Goal: Use online tool/utility

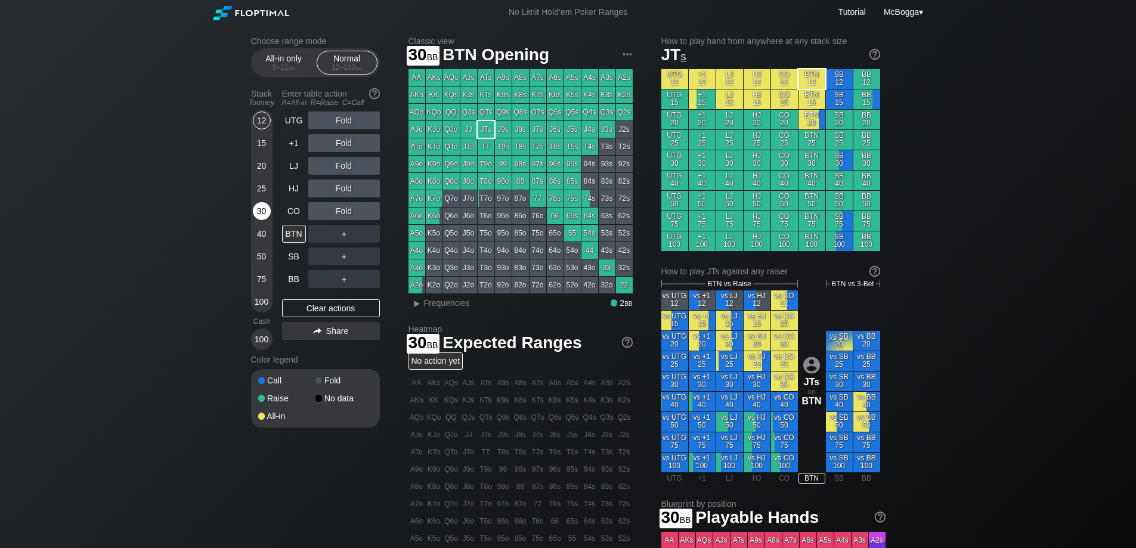
click at [253, 205] on div "30" at bounding box center [262, 213] width 18 height 23
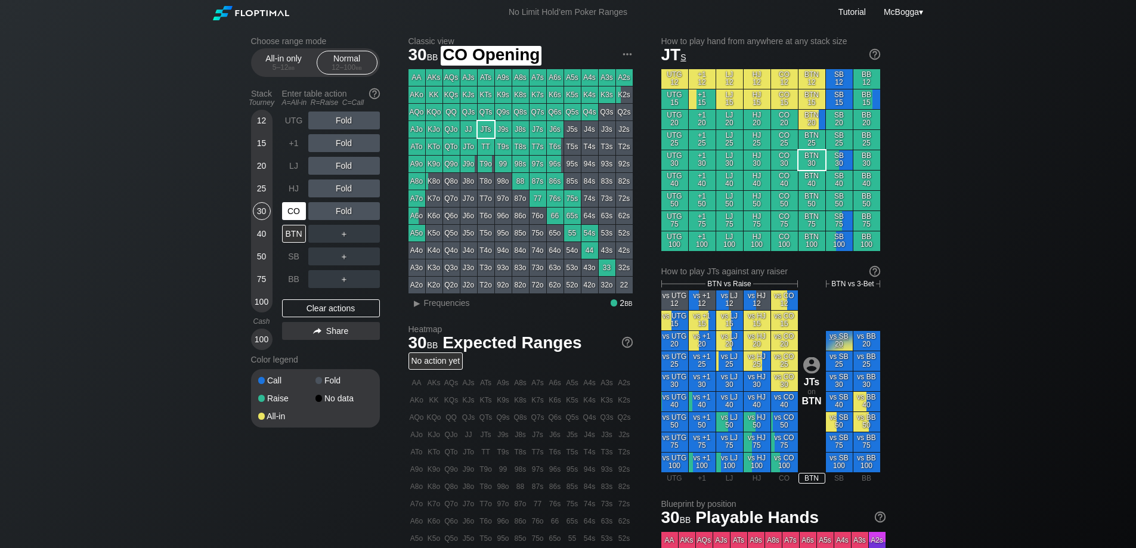
click at [302, 203] on div "CO" at bounding box center [294, 211] width 24 height 18
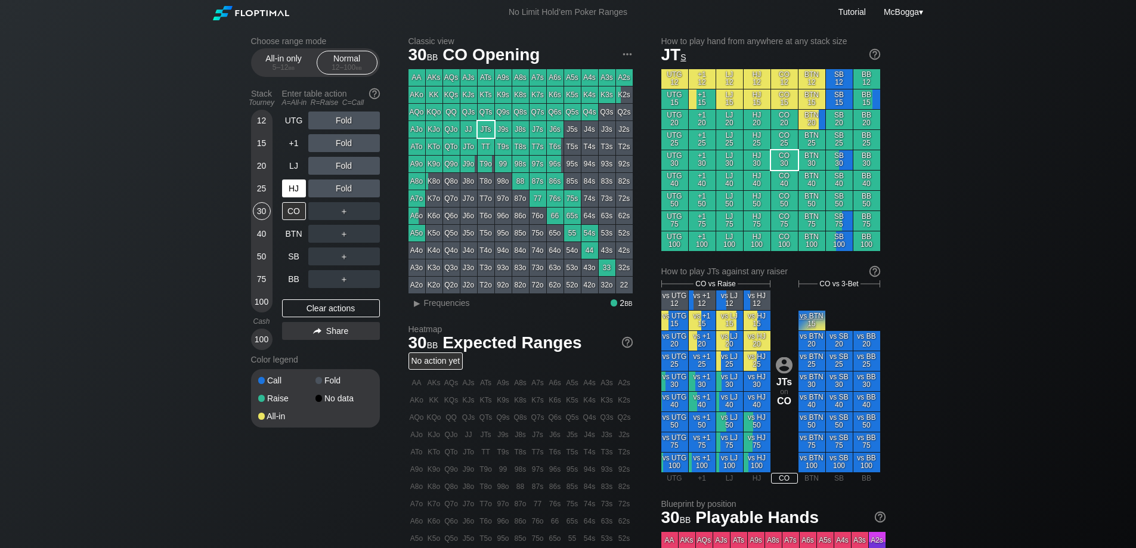
drag, startPoint x: 286, startPoint y: 193, endPoint x: 299, endPoint y: 192, distance: 13.2
click at [286, 193] on div "HJ" at bounding box center [294, 189] width 24 height 18
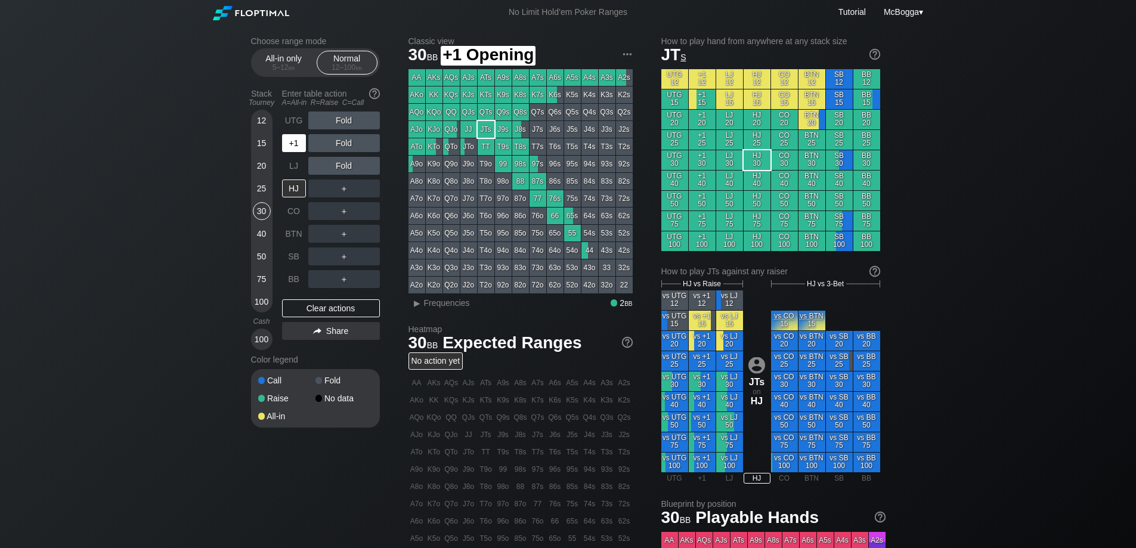
click at [293, 144] on div "+1" at bounding box center [294, 143] width 24 height 18
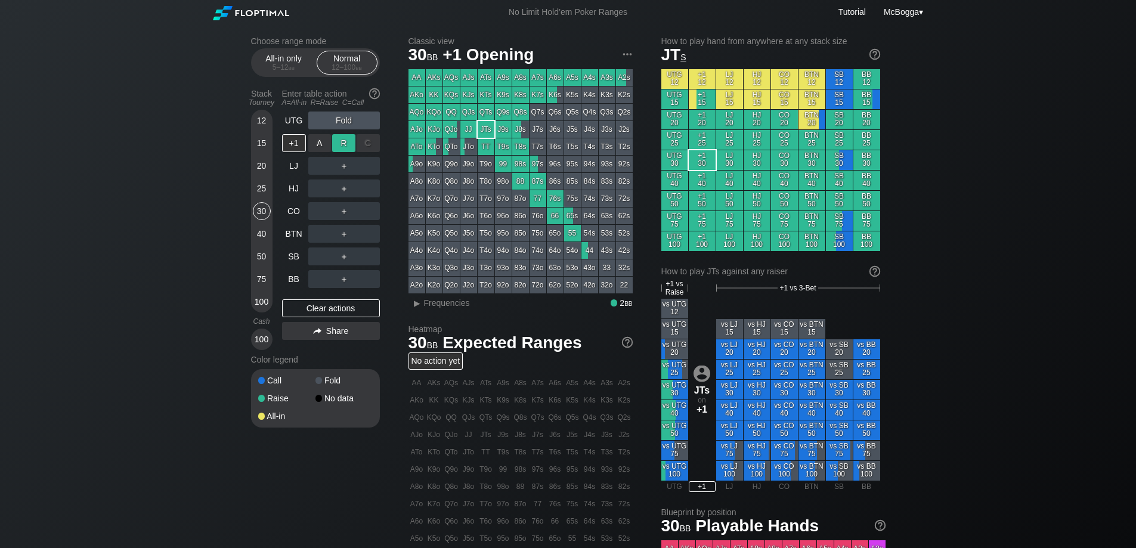
click at [338, 141] on div "R ✕" at bounding box center [343, 143] width 23 height 18
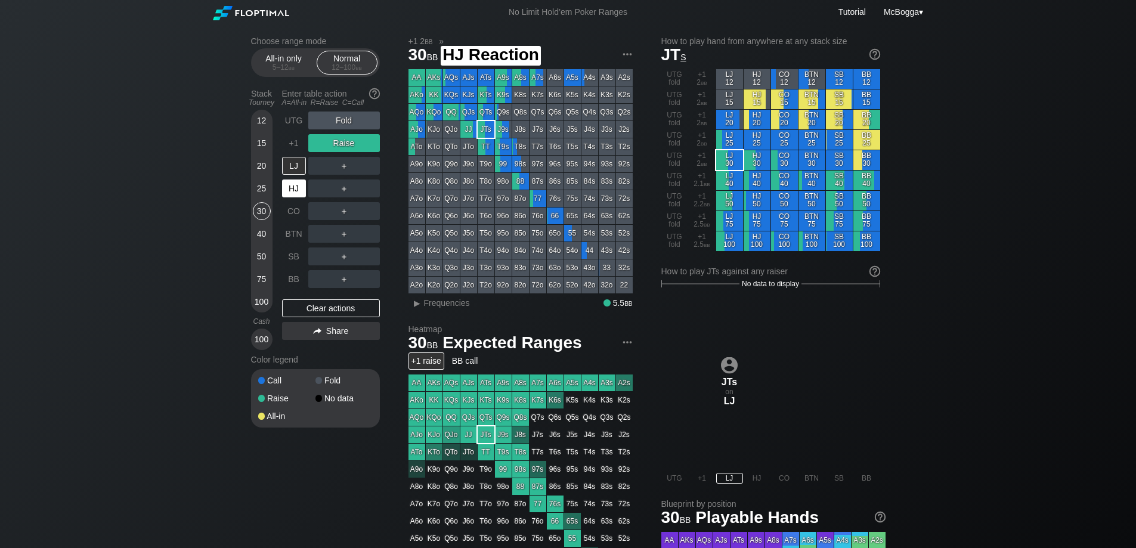
click at [289, 194] on div "HJ" at bounding box center [294, 189] width 24 height 18
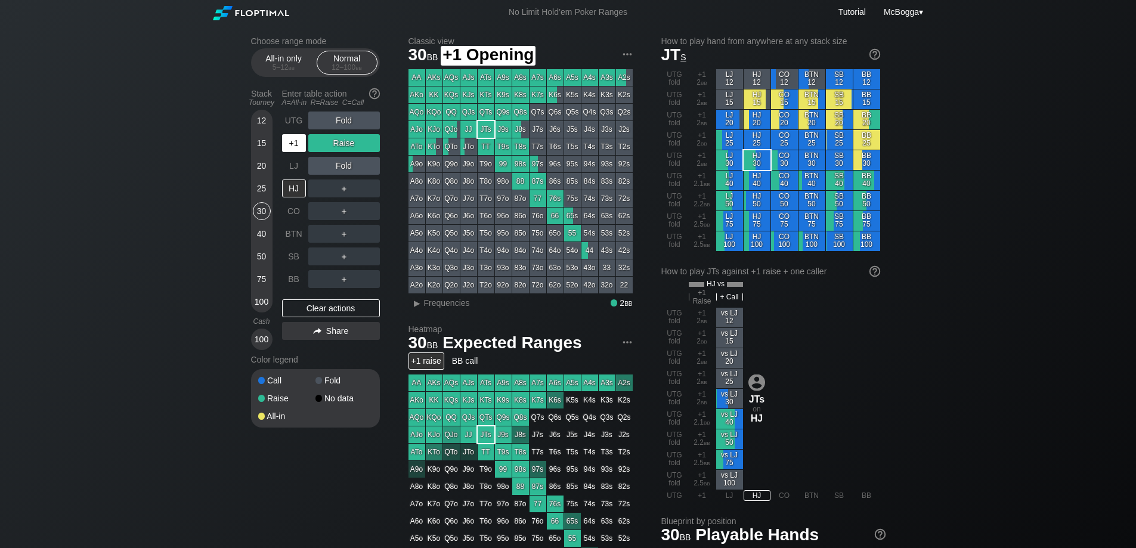
click at [291, 141] on div "+1" at bounding box center [294, 143] width 24 height 18
